Goal: Task Accomplishment & Management: Manage account settings

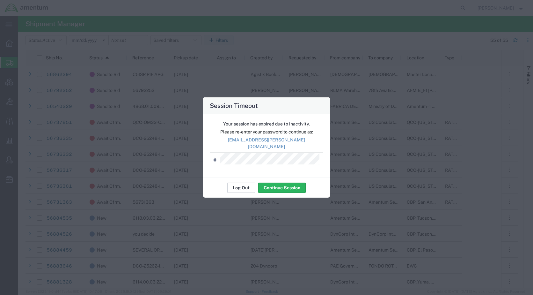
click at [240, 182] on button "Log Out" at bounding box center [241, 187] width 28 height 10
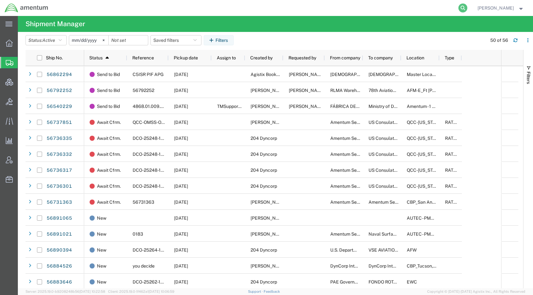
click at [467, 8] on icon at bounding box center [462, 8] width 9 height 9
paste input "56848118"
click at [467, 6] on icon at bounding box center [462, 8] width 9 height 9
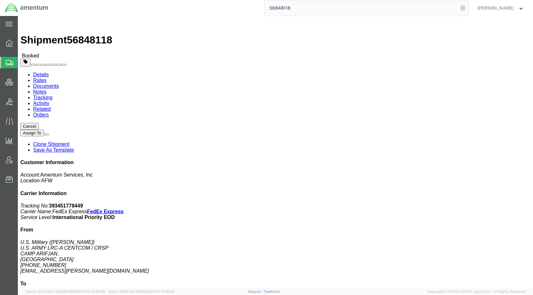
click link "Activity"
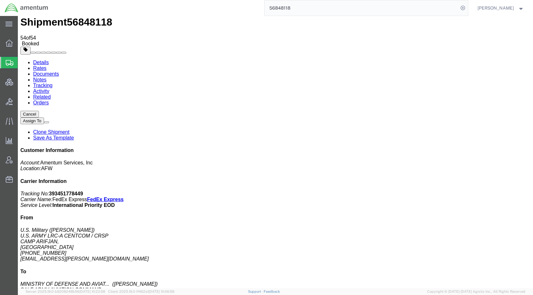
scroll to position [32, 0]
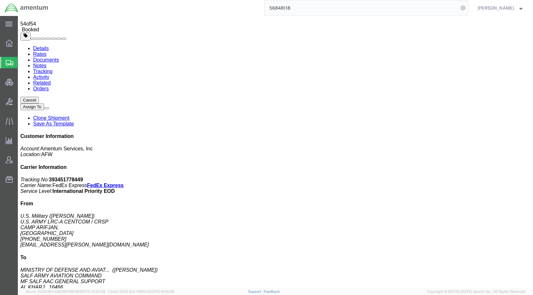
click at [23, 62] on span "Shipments" at bounding box center [20, 62] width 5 height 13
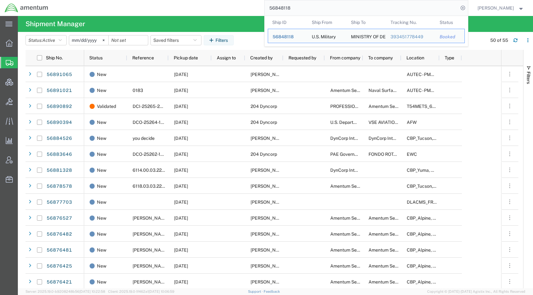
drag, startPoint x: 315, startPoint y: 4, endPoint x: 251, endPoint y: 16, distance: 65.7
click at [251, 16] on div "56848118 Ship ID Ship From Ship To Tracking Nu. Status Ship ID 56848118 Ship Fr…" at bounding box center [260, 8] width 415 height 16
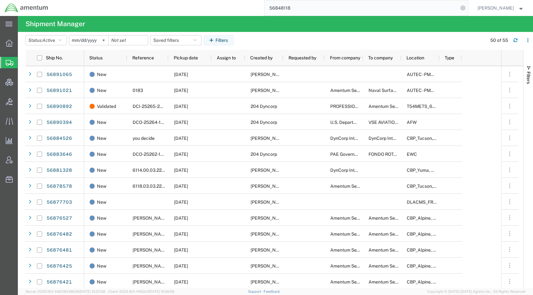
paste input "91419"
type input "56891419"
click at [467, 5] on icon at bounding box center [462, 8] width 9 height 9
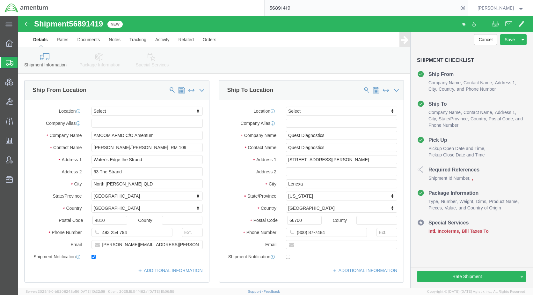
select select
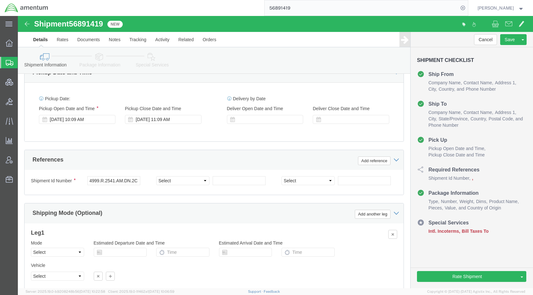
scroll to position [351, 0]
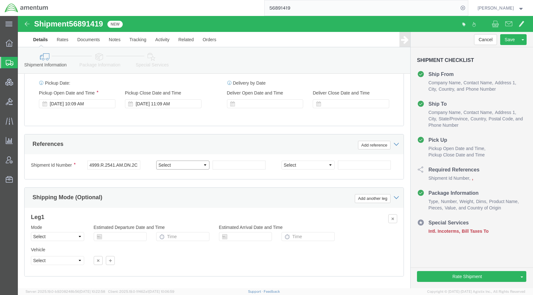
click select "Select Account Type Activity ID Airline Appointment Number ASN Batch Request # …"
click div "References Add reference"
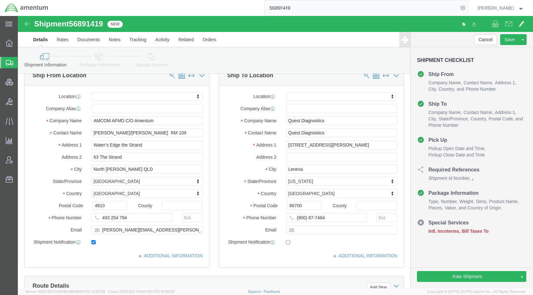
scroll to position [0, 0]
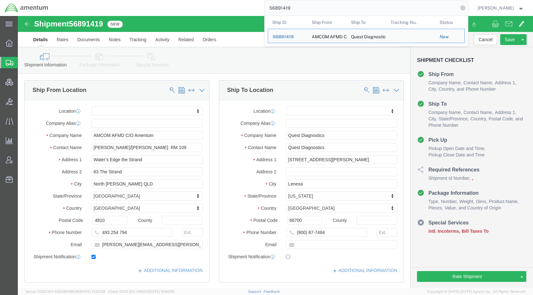
drag, startPoint x: 312, startPoint y: 11, endPoint x: 267, endPoint y: 11, distance: 45.0
click at [267, 11] on div "56891419 Ship ID Ship From Ship To Tracking Nu. Status Ship ID 56891419 Ship Fr…" at bounding box center [260, 8] width 415 height 16
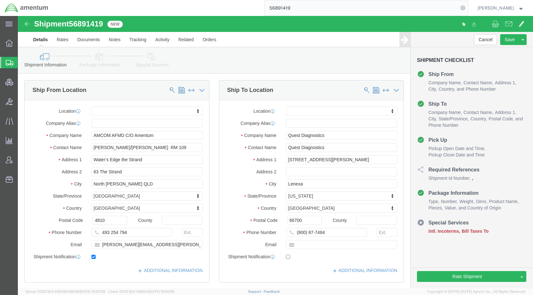
paste input "381"
click at [467, 7] on icon at bounding box center [462, 8] width 9 height 9
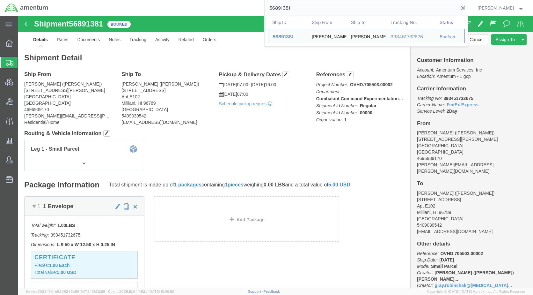
drag, startPoint x: 309, startPoint y: 13, endPoint x: 272, endPoint y: 13, distance: 37.0
click at [272, 13] on div "56891381 Ship ID Ship From Ship To Tracking Nu. Status Ship ID 56891381 Ship Fr…" at bounding box center [260, 8] width 415 height 16
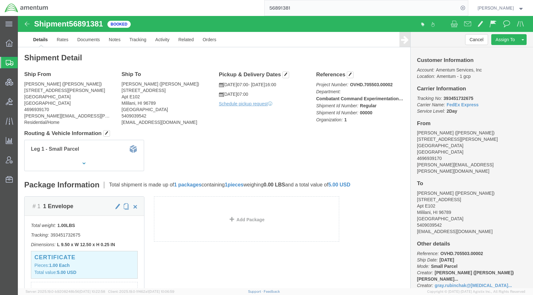
paste input "419"
type input "56891419"
click at [467, 6] on icon at bounding box center [462, 8] width 9 height 9
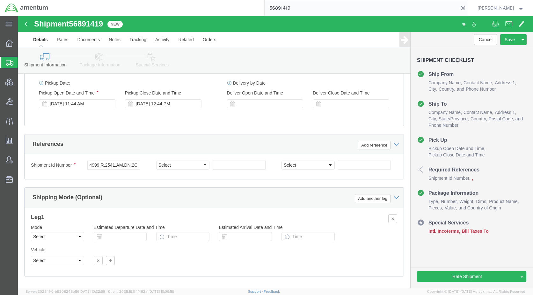
scroll to position [0, 19]
drag, startPoint x: 71, startPoint y: 148, endPoint x: 124, endPoint y: 151, distance: 53.3
click div "4999.R.2541.AM.DN.2C.ASTR.00"
paste input "4999.R.2541.AM.DN.2C.ASTR.00"
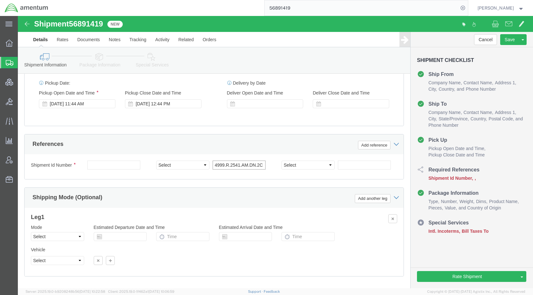
scroll to position [0, 19]
type input "4999.R.2541.AM.DN.2C.ASTR.00"
click select "Select Account Type Activity ID Airline Appointment Number ASN Batch Request # …"
select select "PROJNUM"
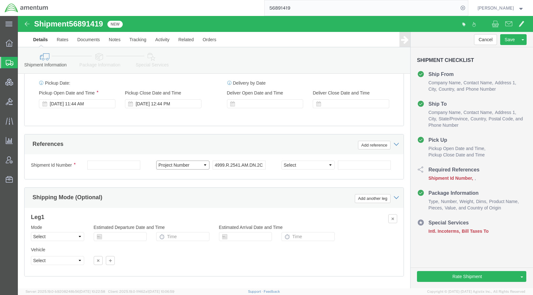
click select "Select Account Type Activity ID Airline Appointment Number ASN Batch Request # …"
drag, startPoint x: 86, startPoint y: 7, endPoint x: 54, endPoint y: 5, distance: 32.2
click span "56891419"
drag, startPoint x: 54, startPoint y: 5, endPoint x: 58, endPoint y: 6, distance: 4.2
copy span "56891419"
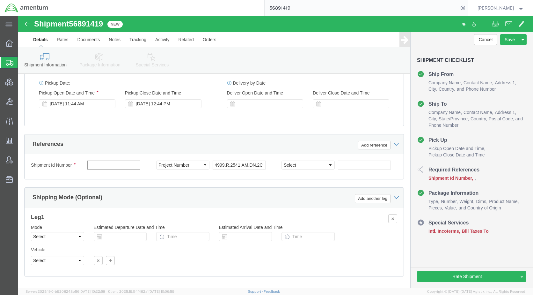
paste input "56891419"
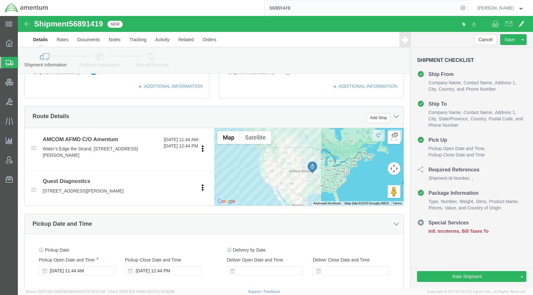
scroll to position [64, 0]
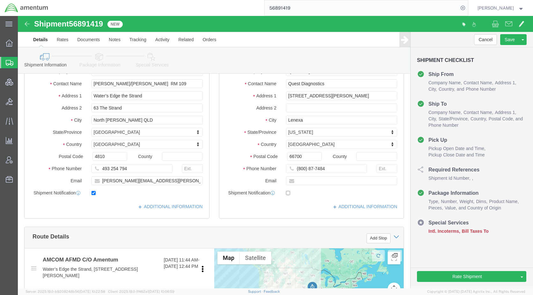
type input "56891419"
click icon
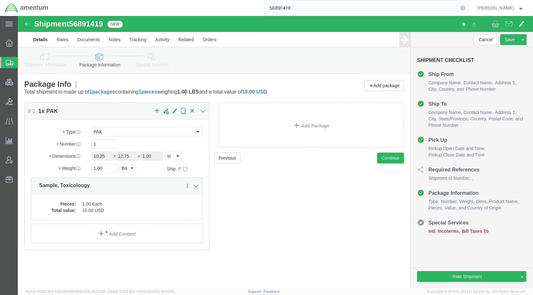
click icon
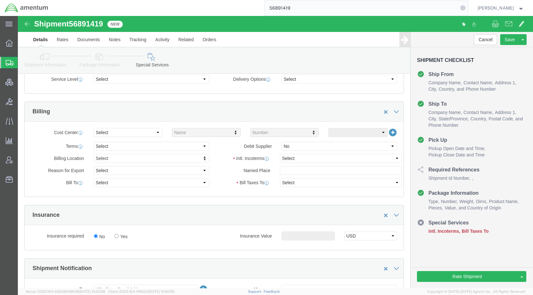
scroll to position [287, 0]
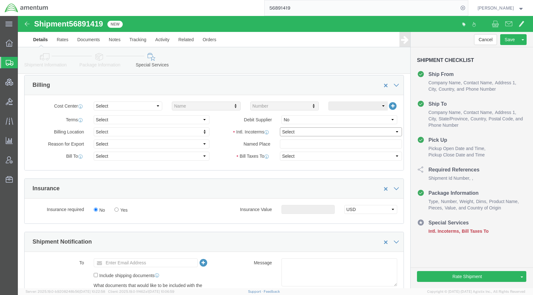
click select "Select Carriage Insurance Paid Carriage Paid To Cost and Freight Cost Insurance…"
select select "DDP"
click select "Select Carriage Insurance Paid Carriage Paid To Cost and Freight Cost Insurance…"
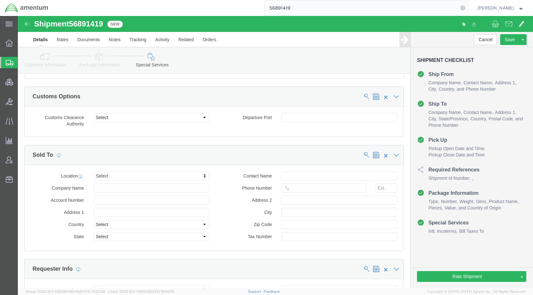
scroll to position [574, 0]
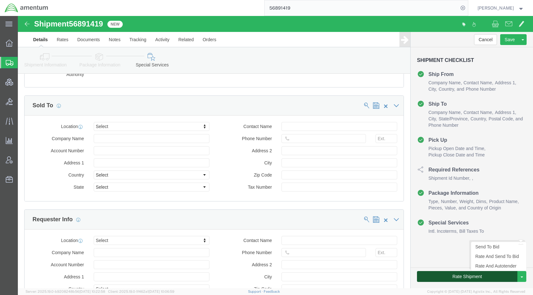
click button "Rate Shipment"
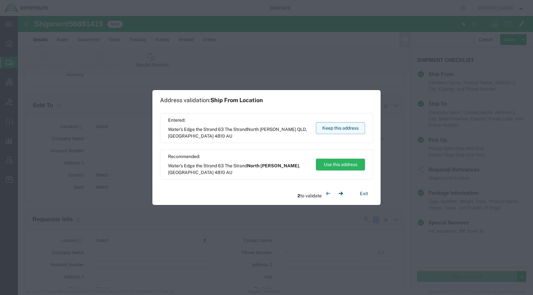
click at [341, 132] on button "Keep this address" at bounding box center [340, 128] width 49 height 12
click at [339, 129] on button "Keep this address" at bounding box center [340, 128] width 49 height 12
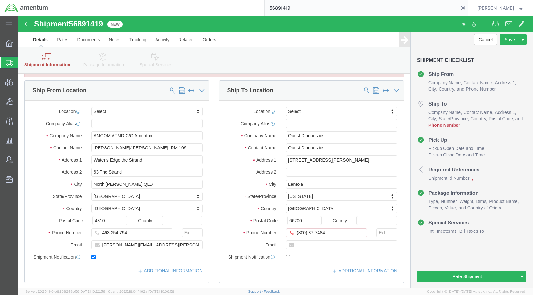
scroll to position [64, 0]
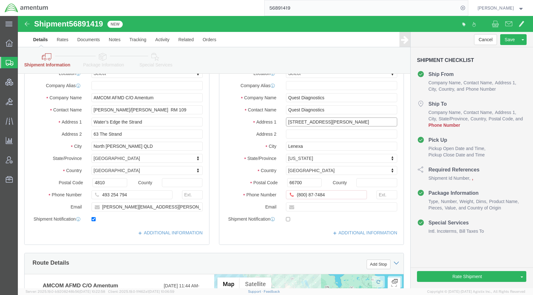
drag, startPoint x: 329, startPoint y: 106, endPoint x: 266, endPoint y: 105, distance: 63.1
click input "10101 Renner Blvd"
drag, startPoint x: 335, startPoint y: 179, endPoint x: 267, endPoint y: 180, distance: 68.5
click input "(800) 87-7484"
paste input "913) 577-1770"
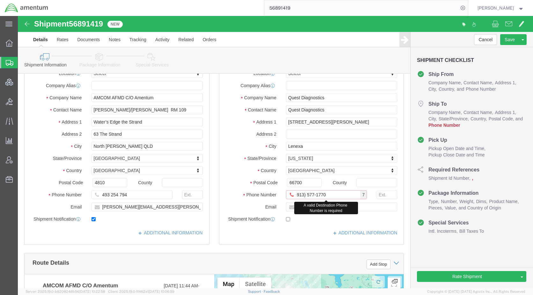
click input "913) 577-1770"
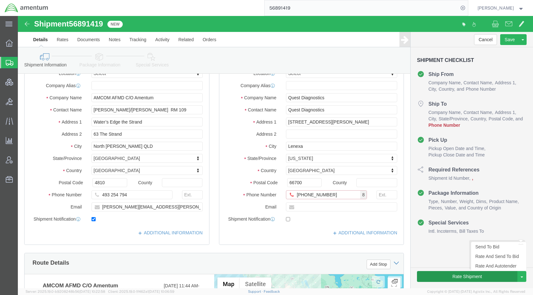
type input "913-577-1770"
click button "Rate Shipment"
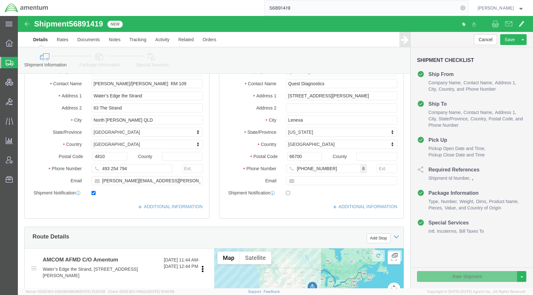
scroll to position [38, 0]
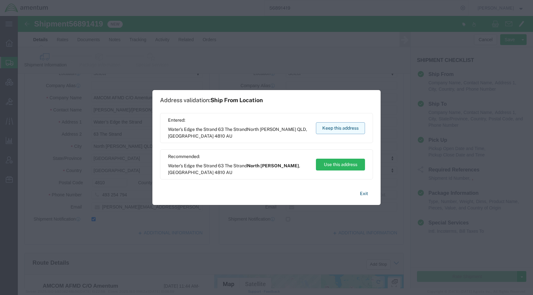
click at [338, 129] on button "Keep this address" at bounding box center [340, 128] width 49 height 12
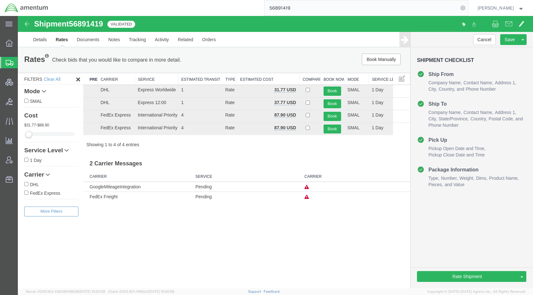
scroll to position [0, 0]
click at [508, 42] on button "Save" at bounding box center [509, 39] width 19 height 11
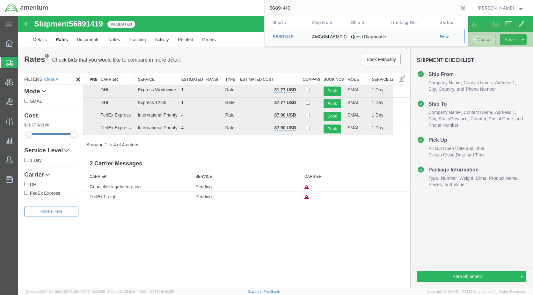
drag, startPoint x: 329, startPoint y: 6, endPoint x: 267, endPoint y: 8, distance: 62.8
click at [267, 8] on div "56891419 Ship ID Ship From Ship To Tracking Nu. Status Ship ID 56891419 Ship Fr…" at bounding box center [260, 8] width 415 height 16
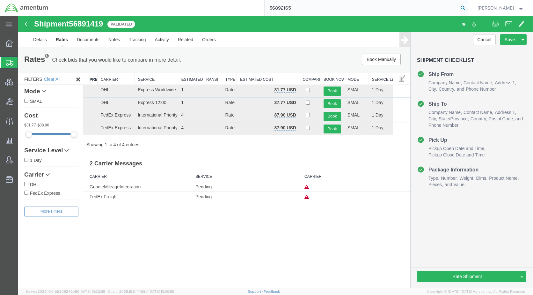
type input "56892165"
click at [467, 7] on icon at bounding box center [462, 8] width 9 height 9
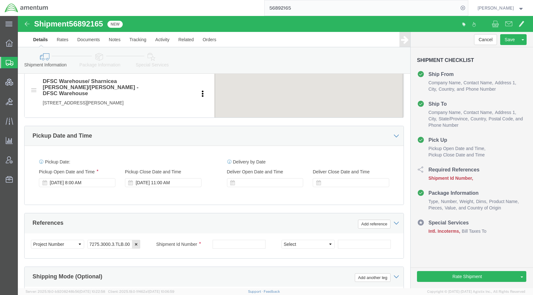
scroll to position [287, 0]
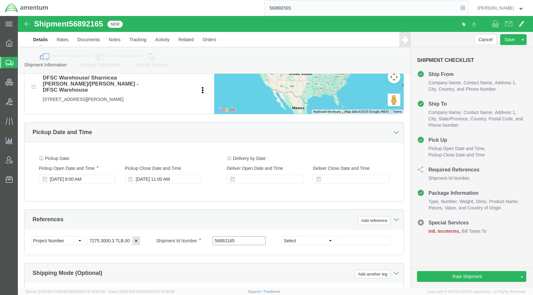
type input "56892165"
click icon
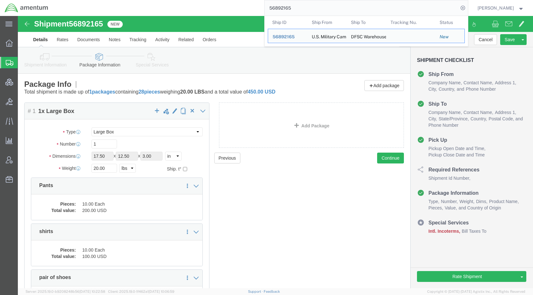
drag, startPoint x: 324, startPoint y: 12, endPoint x: 261, endPoint y: 10, distance: 63.2
click at [261, 10] on div "56892165 Ship ID Ship From Ship To Tracking Nu. Status Ship ID 56892165 Ship Fr…" at bounding box center [260, 8] width 415 height 16
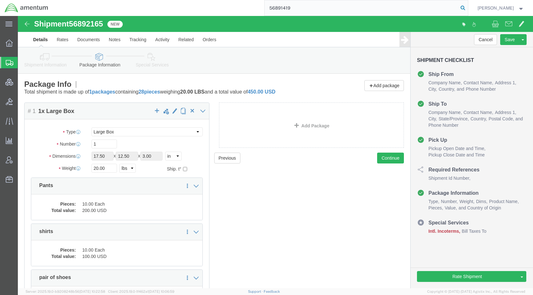
type input "56891419"
click at [467, 8] on icon at bounding box center [462, 8] width 9 height 9
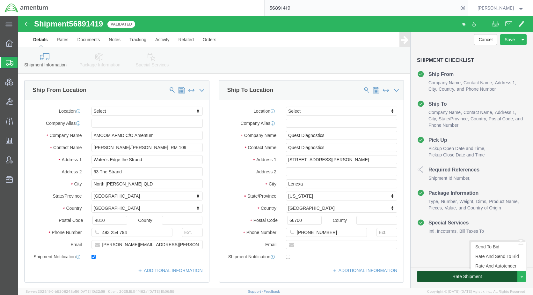
click button "Rate Shipment"
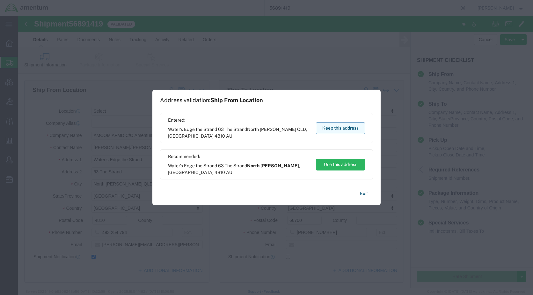
click at [350, 129] on button "Keep this address" at bounding box center [340, 128] width 49 height 12
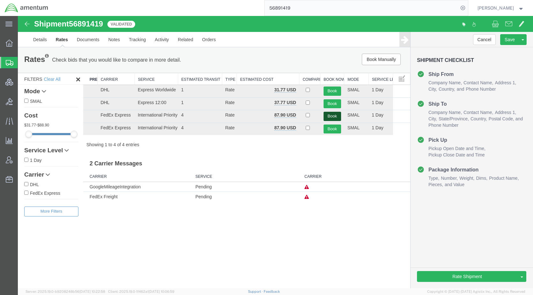
click at [331, 116] on button "Book" at bounding box center [333, 116] width 18 height 9
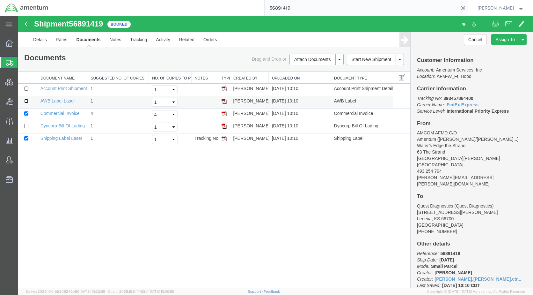
click at [26, 102] on input "checkbox" at bounding box center [26, 101] width 4 height 4
checkbox input "true"
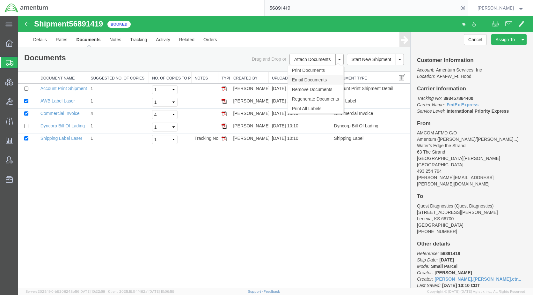
click at [312, 78] on link "Email Documents" at bounding box center [315, 80] width 55 height 10
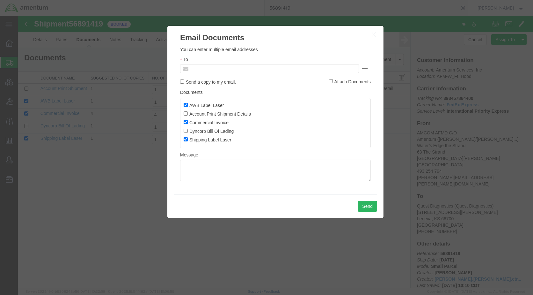
click at [237, 69] on input "text" at bounding box center [226, 68] width 75 height 8
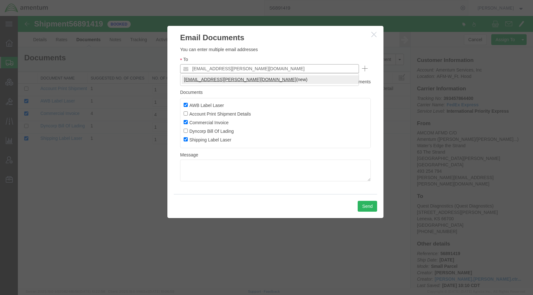
type input "kent.gilman@amentum.com"
click at [362, 207] on button "Send" at bounding box center [367, 206] width 19 height 11
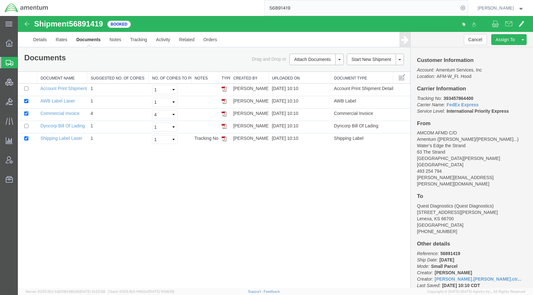
click at [23, 63] on span "Shipments" at bounding box center [20, 62] width 5 height 13
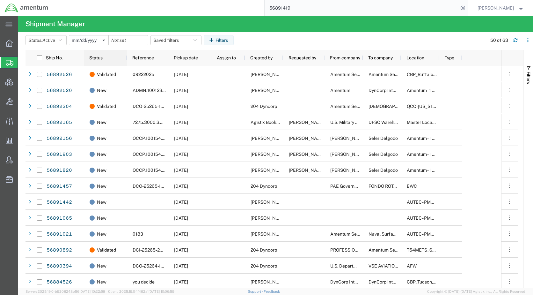
click at [97, 58] on span "Status" at bounding box center [95, 57] width 13 height 5
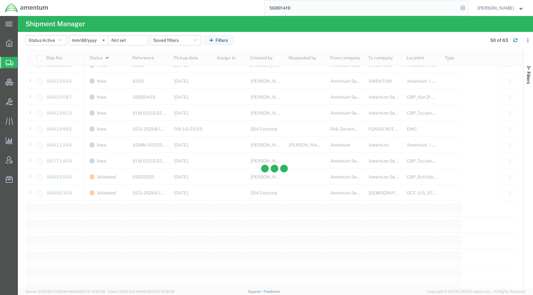
scroll to position [669, 0]
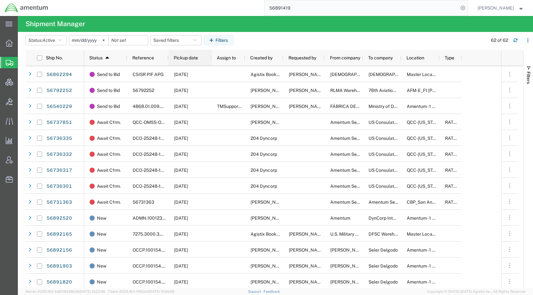
click at [191, 56] on span "Pickup date" at bounding box center [186, 57] width 24 height 5
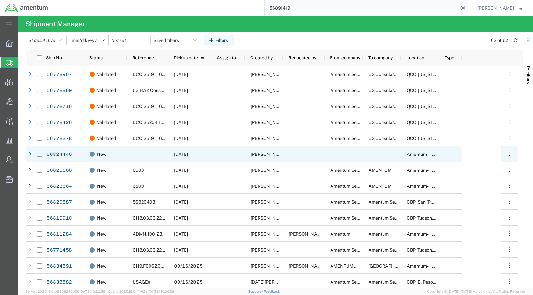
click at [41, 154] on input "Press Space to toggle row selection (unchecked)" at bounding box center [39, 153] width 5 height 5
checkbox input "true"
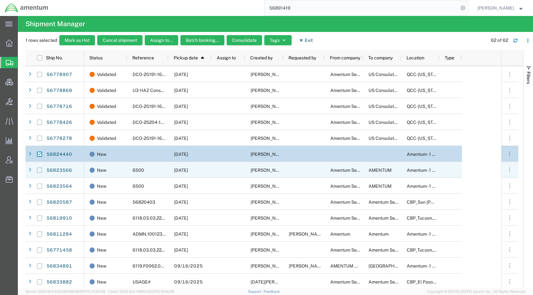
click at [40, 169] on input "Press Space to toggle row selection (unchecked)" at bounding box center [39, 169] width 5 height 5
checkbox input "true"
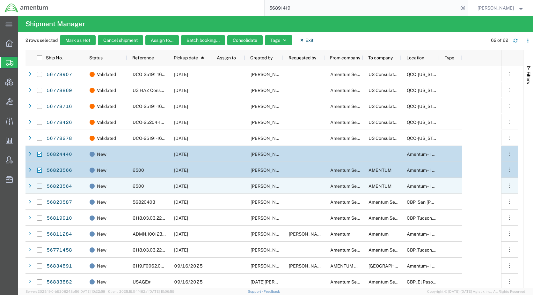
click at [40, 186] on input "Press Space to toggle row selection (unchecked)" at bounding box center [39, 185] width 5 height 5
checkbox input "true"
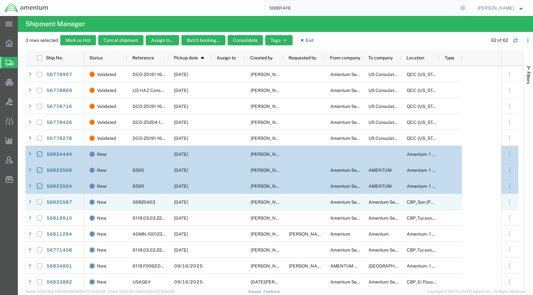
click at [40, 201] on input "Press Space to toggle row selection (unchecked)" at bounding box center [39, 201] width 5 height 5
checkbox input "true"
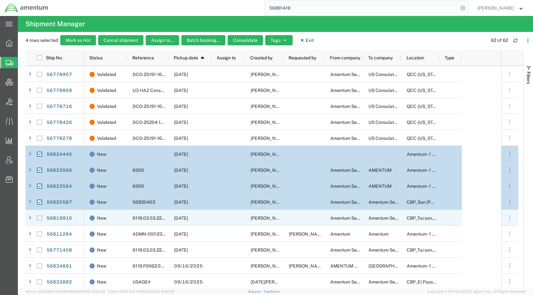
click at [40, 219] on input "Press Space to toggle row selection (unchecked)" at bounding box center [39, 217] width 5 height 5
checkbox input "true"
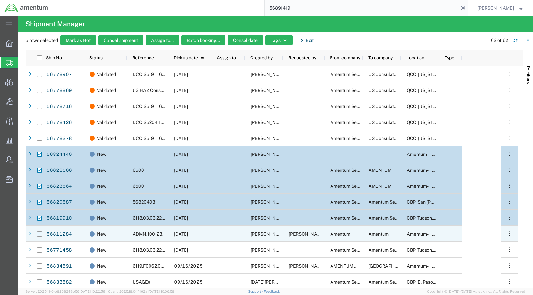
click at [40, 233] on input "Press Space to toggle row selection (unchecked)" at bounding box center [39, 233] width 5 height 5
checkbox input "true"
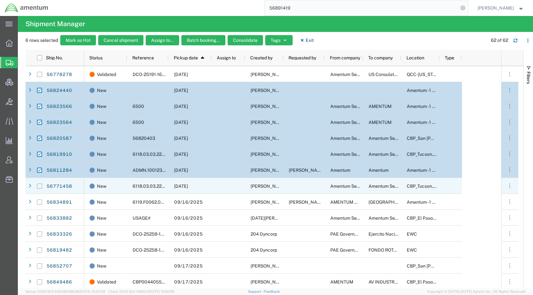
click at [40, 186] on input "Press Space to toggle row selection (unchecked)" at bounding box center [39, 185] width 5 height 5
checkbox input "true"
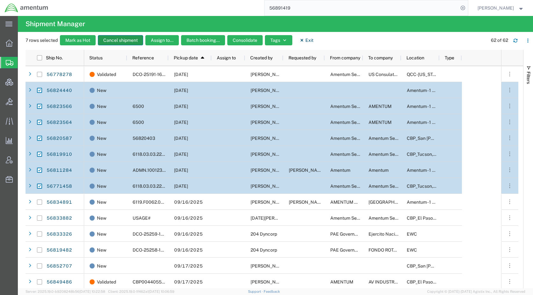
click at [128, 41] on button "Cancel shipment" at bounding box center [120, 40] width 45 height 10
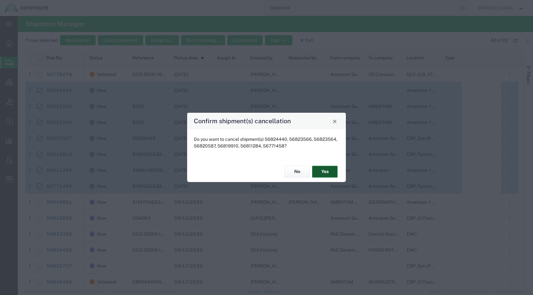
click at [328, 170] on button "Yes" at bounding box center [325, 171] width 26 height 12
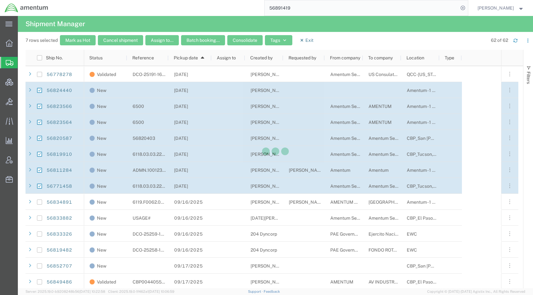
checkbox input "false"
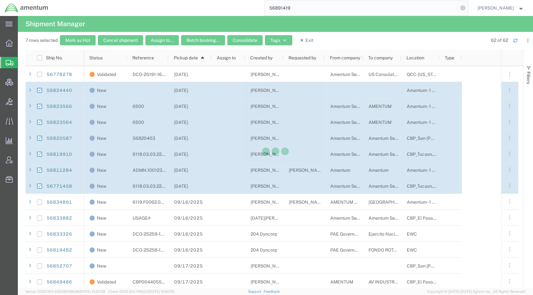
checkbox input "false"
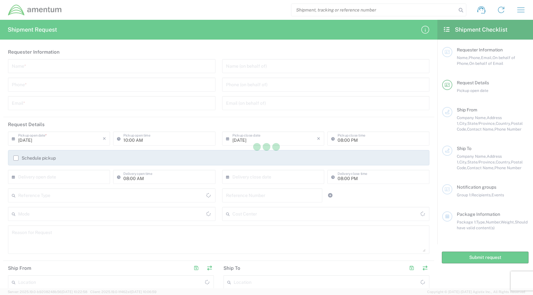
type input "United States"
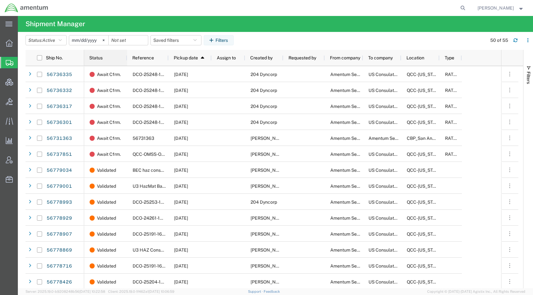
click at [102, 57] on span "Status" at bounding box center [95, 57] width 13 height 5
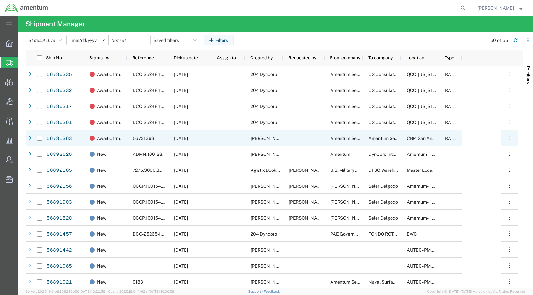
scroll to position [96, 0]
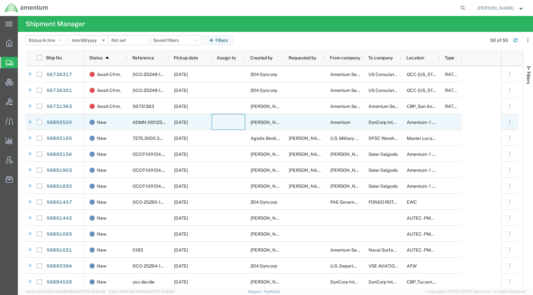
click at [235, 127] on div at bounding box center [228, 122] width 33 height 16
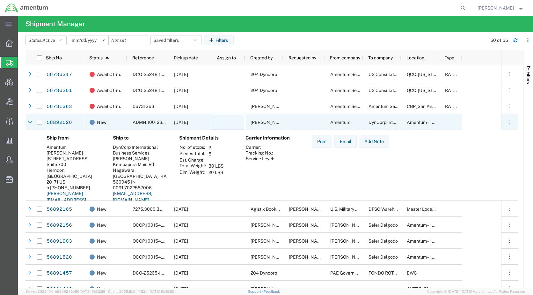
click at [235, 127] on div at bounding box center [228, 122] width 33 height 16
